Goal: Transaction & Acquisition: Purchase product/service

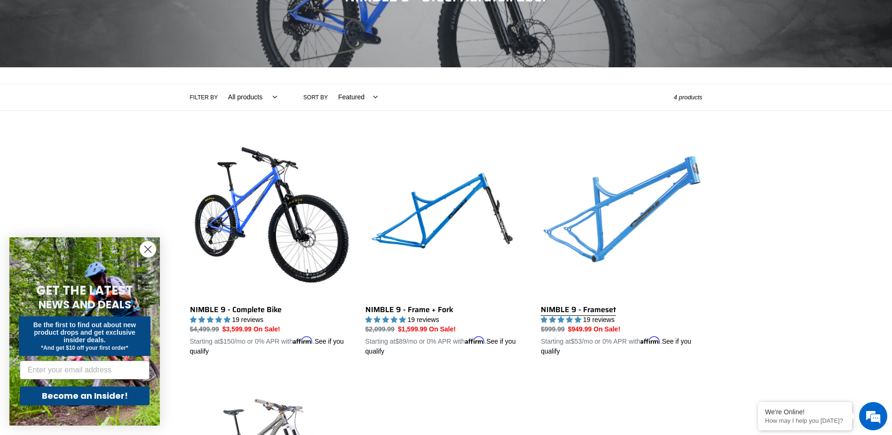
scroll to position [141, 0]
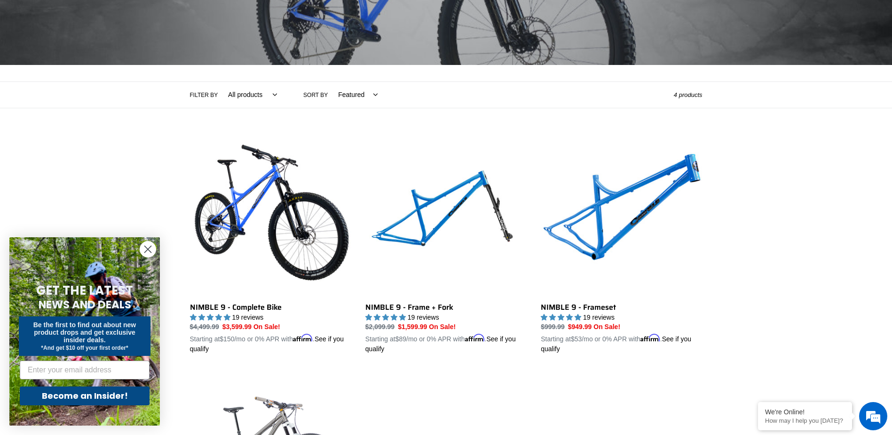
click at [145, 248] on circle "Close dialog" at bounding box center [148, 249] width 16 height 16
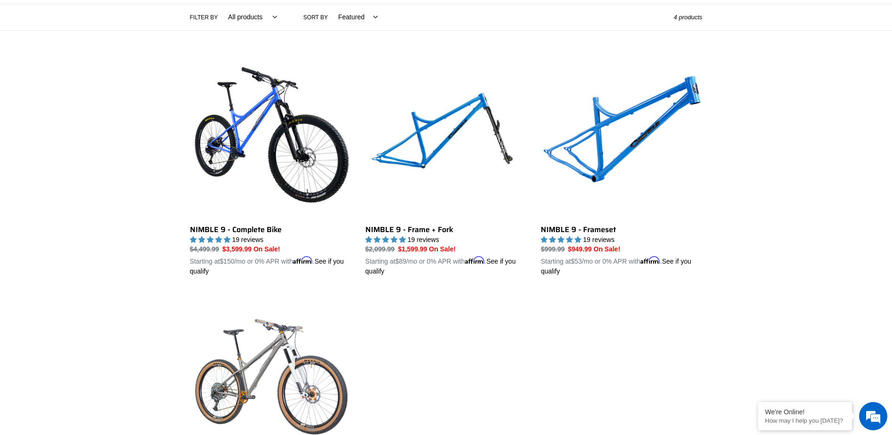
scroll to position [235, 0]
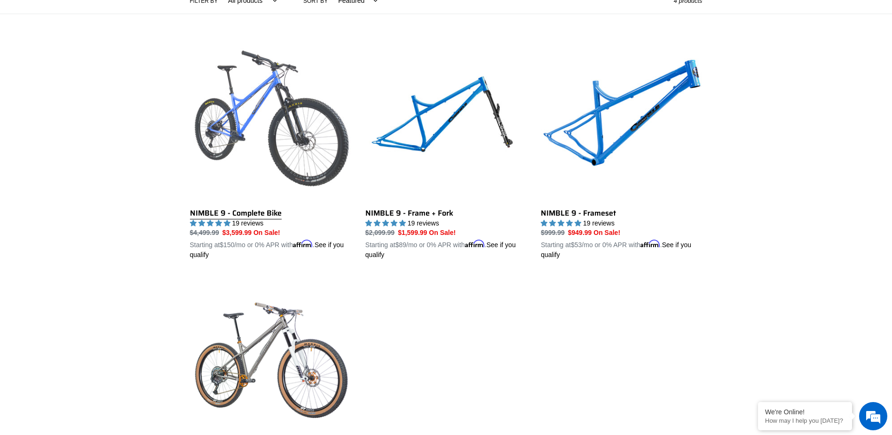
click at [266, 130] on link "NIMBLE 9 - Complete Bike" at bounding box center [270, 150] width 161 height 220
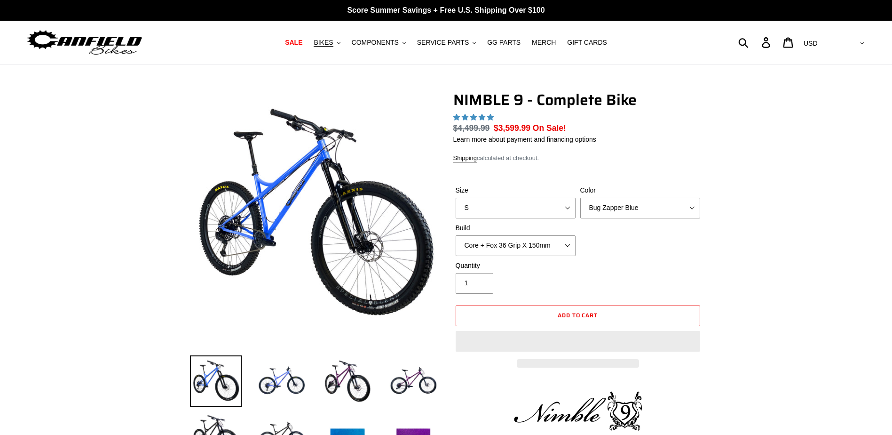
select select "highest-rating"
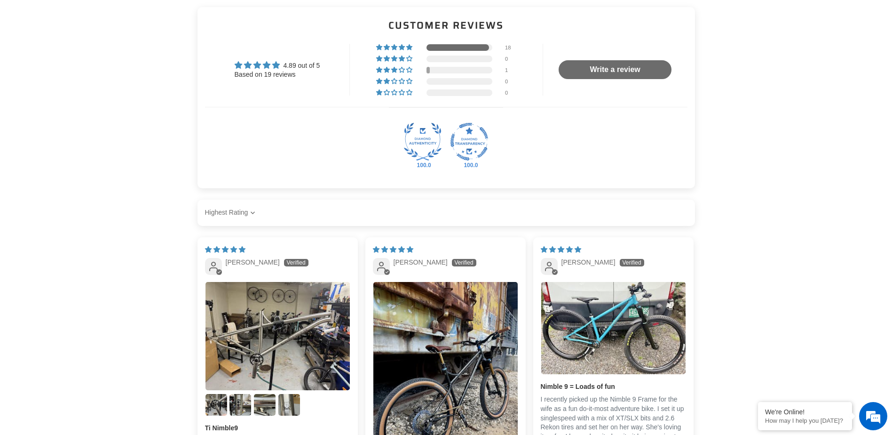
scroll to position [1600, 0]
click at [428, 67] on div at bounding box center [428, 69] width 3 height 7
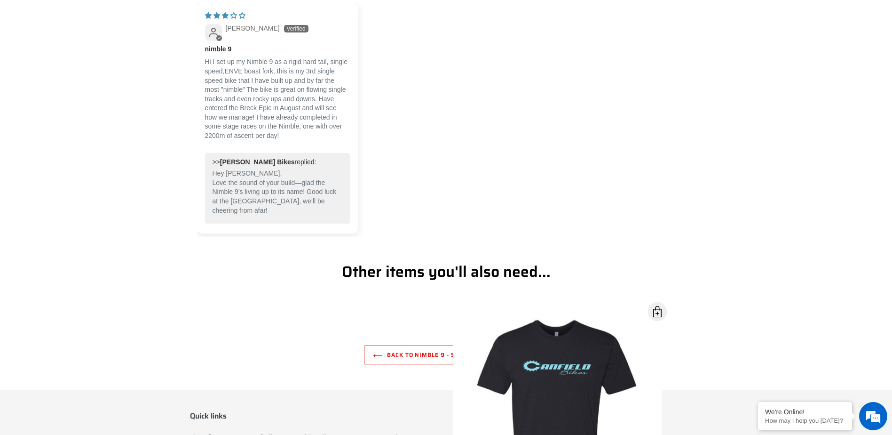
scroll to position [1854, 0]
